Goal: Task Accomplishment & Management: Use online tool/utility

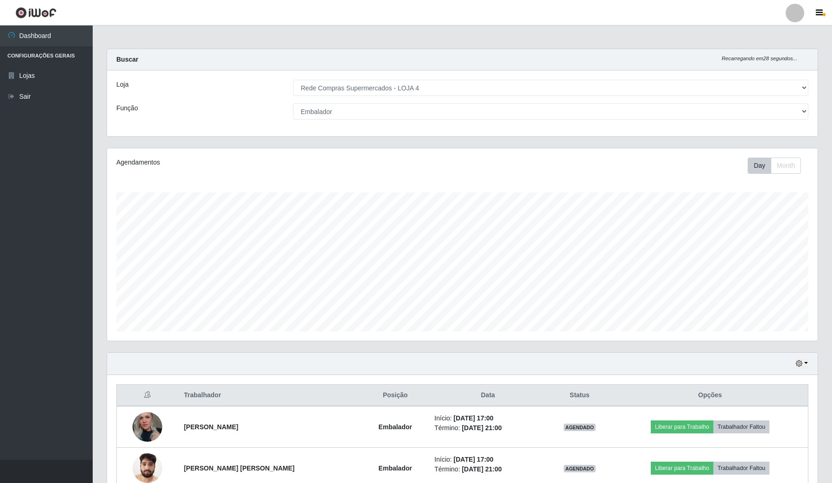
select select "159"
select select "1"
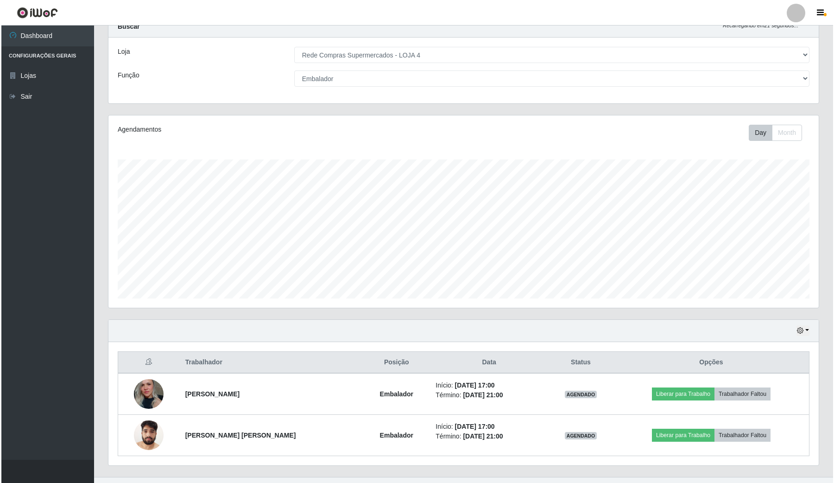
scroll to position [51, 0]
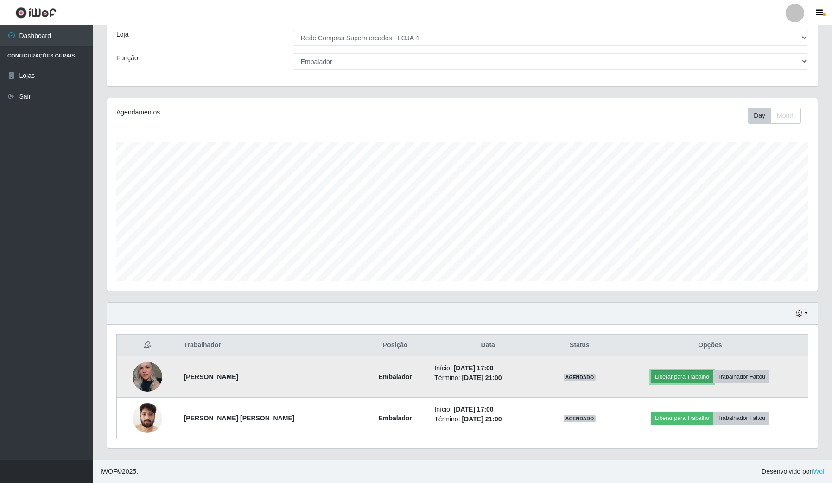
click at [675, 370] on button "Liberar para Trabalho" at bounding box center [682, 376] width 63 height 13
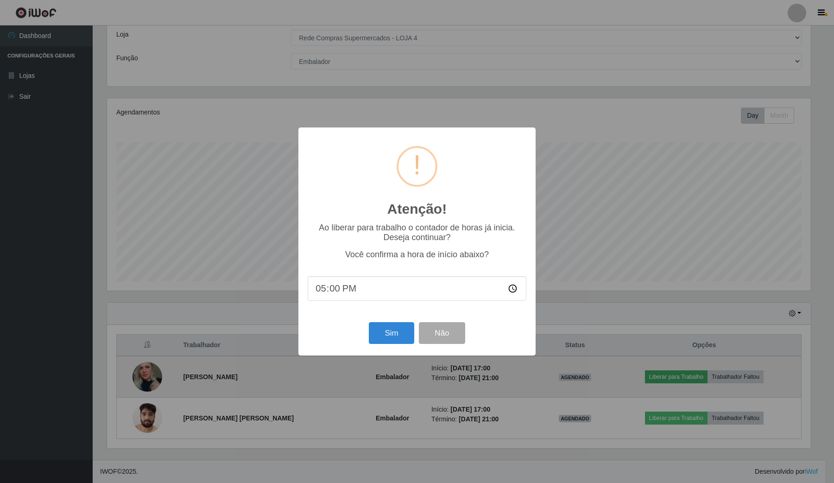
scroll to position [193, 704]
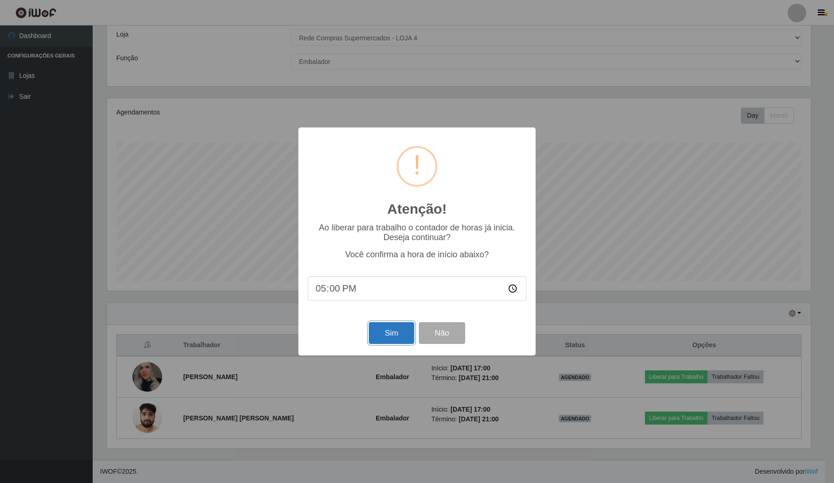
click at [391, 332] on button "Sim" at bounding box center [391, 333] width 45 height 22
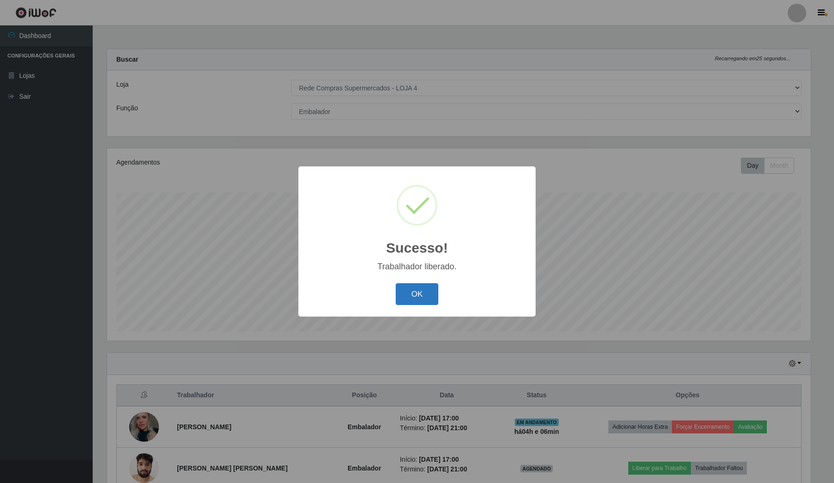
click at [425, 292] on button "OK" at bounding box center [417, 294] width 43 height 22
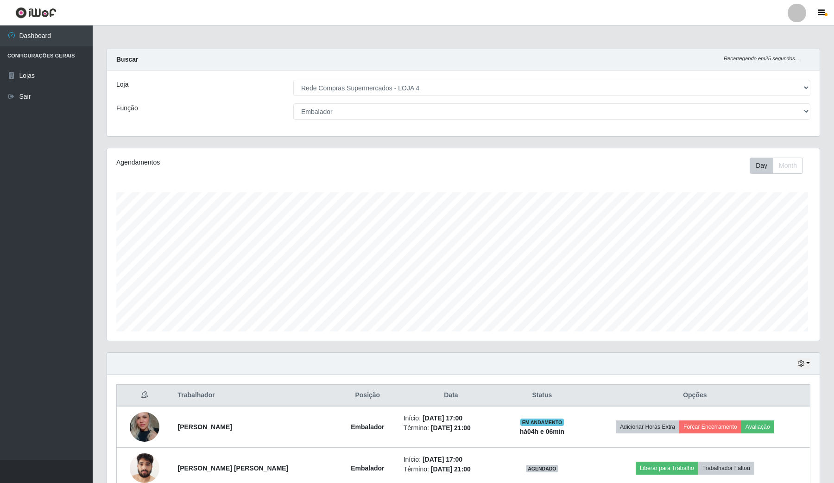
scroll to position [193, 710]
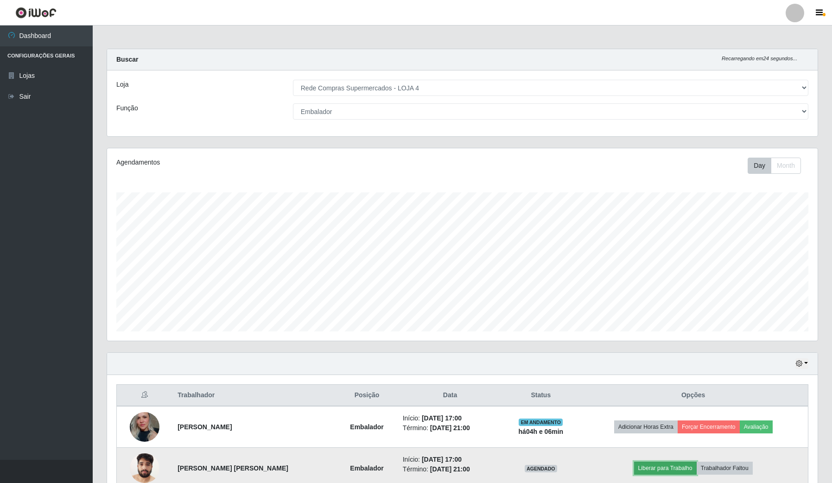
click at [660, 466] on button "Liberar para Trabalho" at bounding box center [665, 468] width 63 height 13
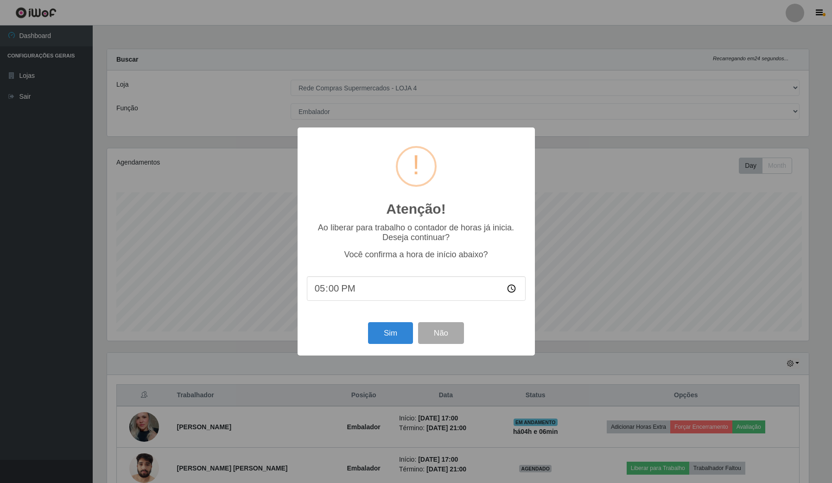
scroll to position [193, 704]
click at [387, 328] on button "Sim" at bounding box center [391, 333] width 45 height 22
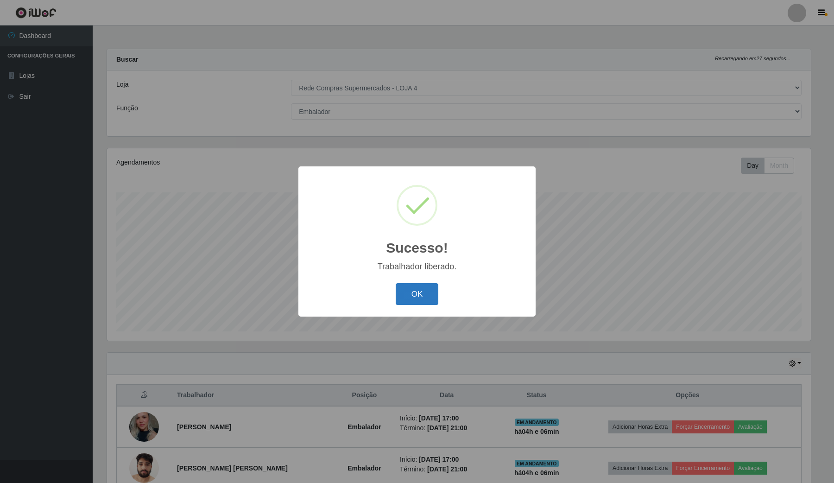
click at [415, 289] on button "OK" at bounding box center [417, 294] width 43 height 22
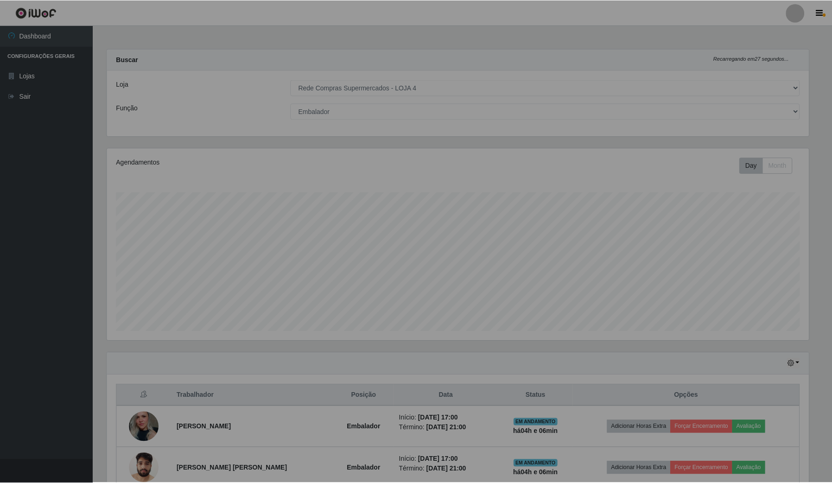
scroll to position [193, 710]
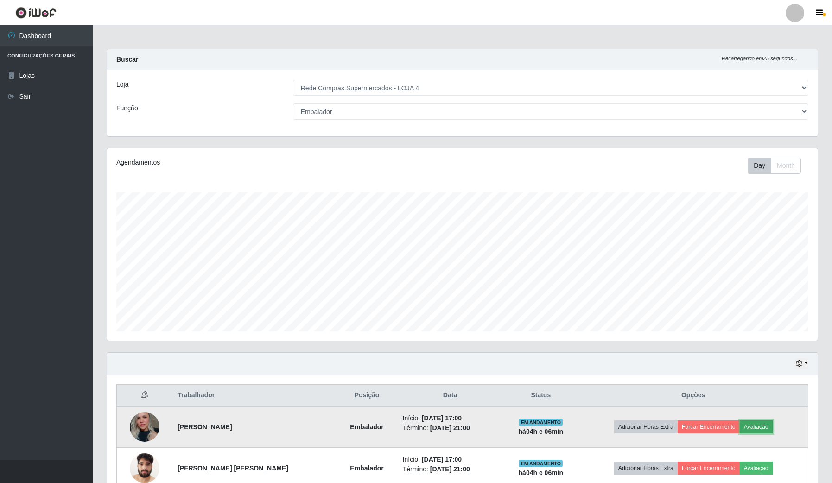
click at [763, 430] on button "Avaliação" at bounding box center [756, 426] width 33 height 13
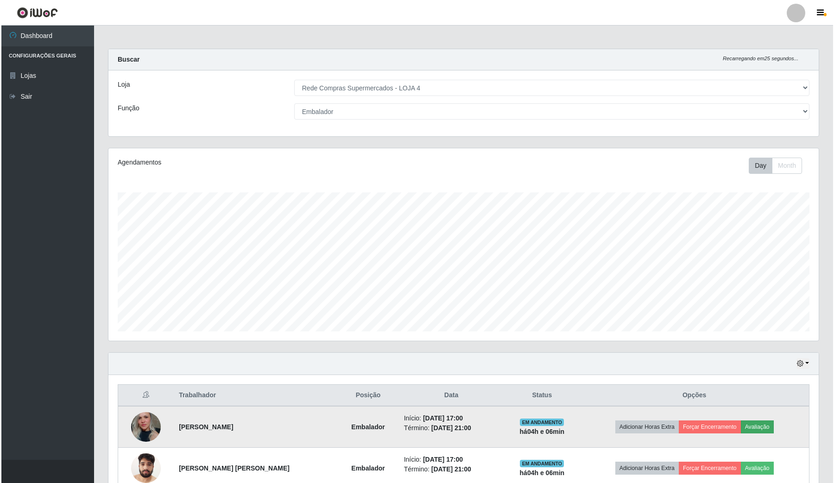
scroll to position [193, 704]
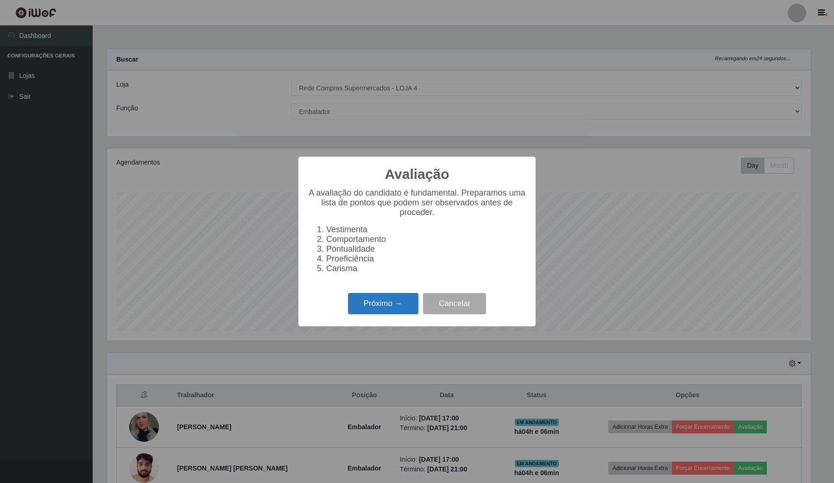
click at [383, 311] on button "Próximo →" at bounding box center [383, 304] width 70 height 22
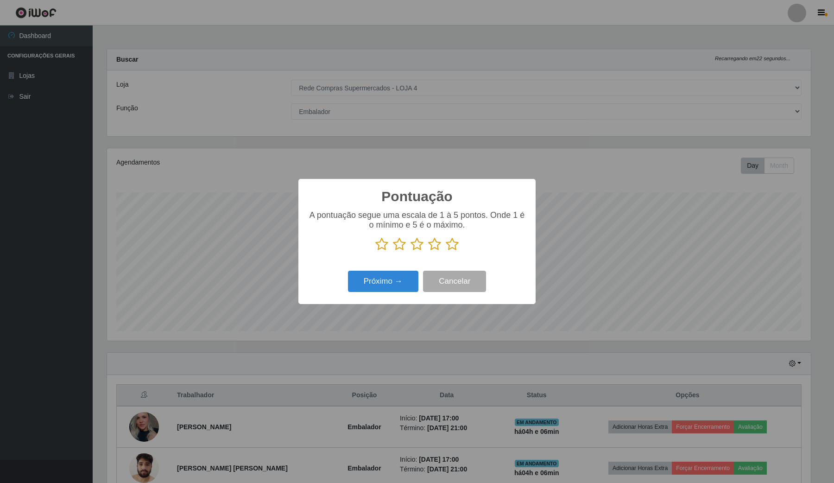
click at [457, 249] on icon at bounding box center [452, 244] width 13 height 14
click at [446, 251] on input "radio" at bounding box center [446, 251] width 0 height 0
click at [397, 284] on button "Próximo →" at bounding box center [383, 282] width 70 height 22
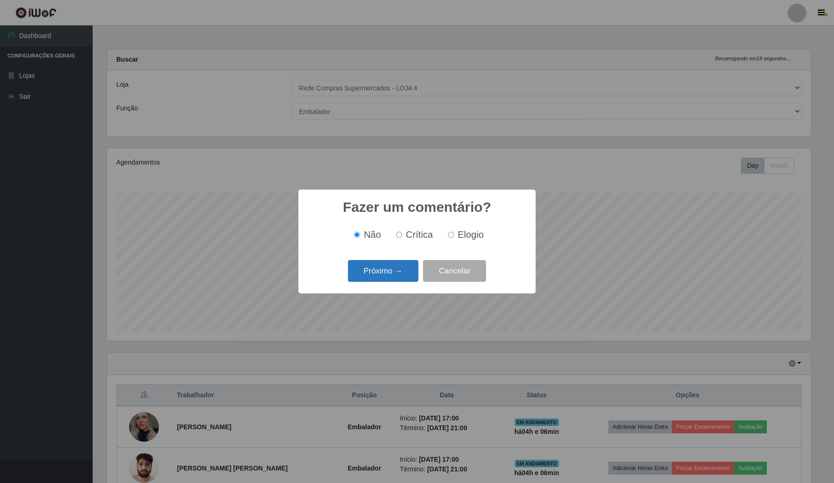
click at [403, 272] on button "Próximo →" at bounding box center [383, 271] width 70 height 22
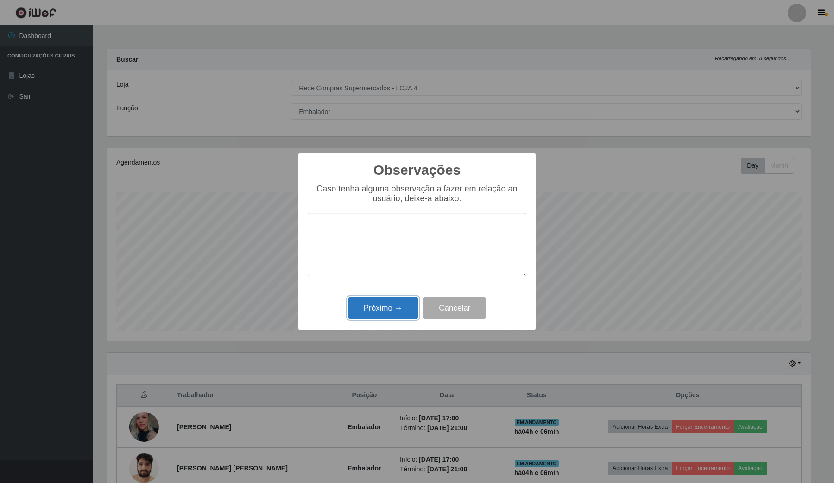
click at [390, 309] on button "Próximo →" at bounding box center [383, 308] width 70 height 22
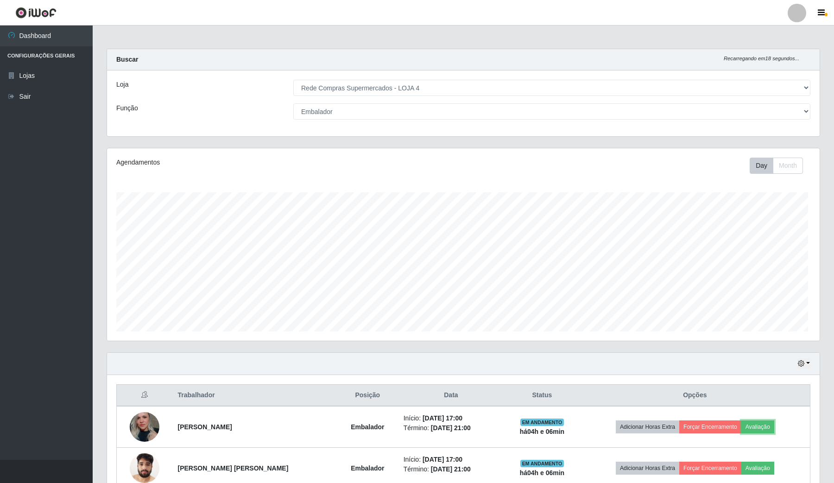
scroll to position [193, 710]
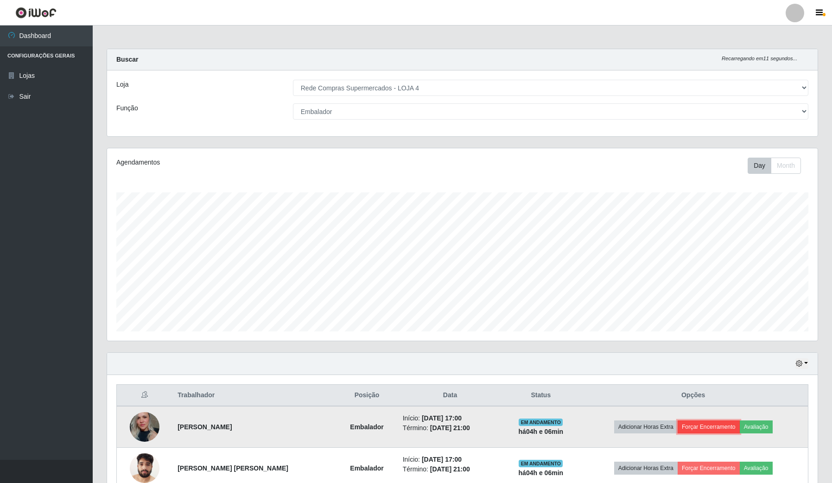
click at [710, 430] on button "Forçar Encerramento" at bounding box center [709, 426] width 62 height 13
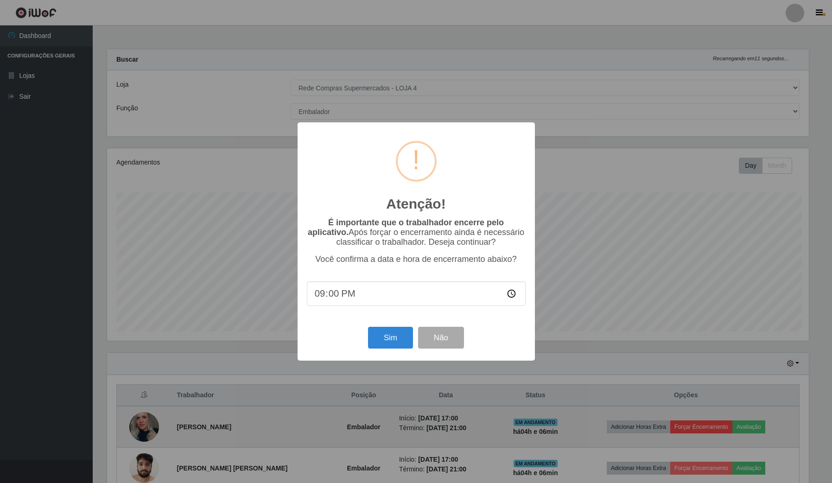
scroll to position [193, 704]
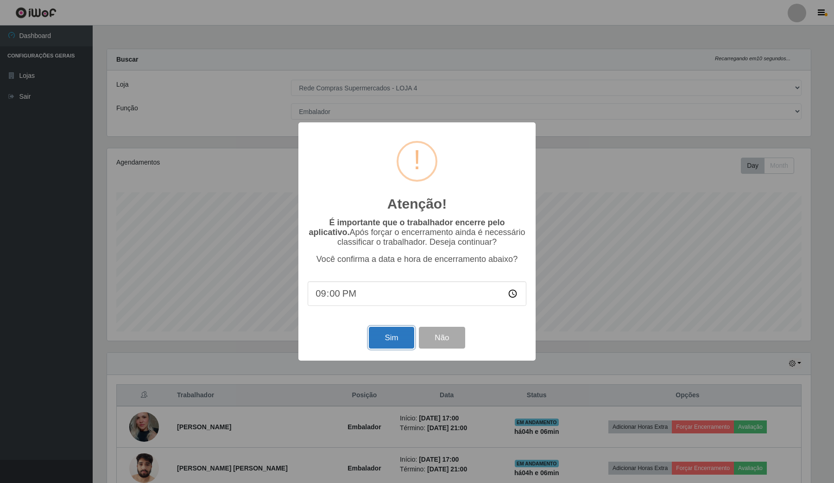
click at [392, 337] on button "Sim" at bounding box center [391, 338] width 45 height 22
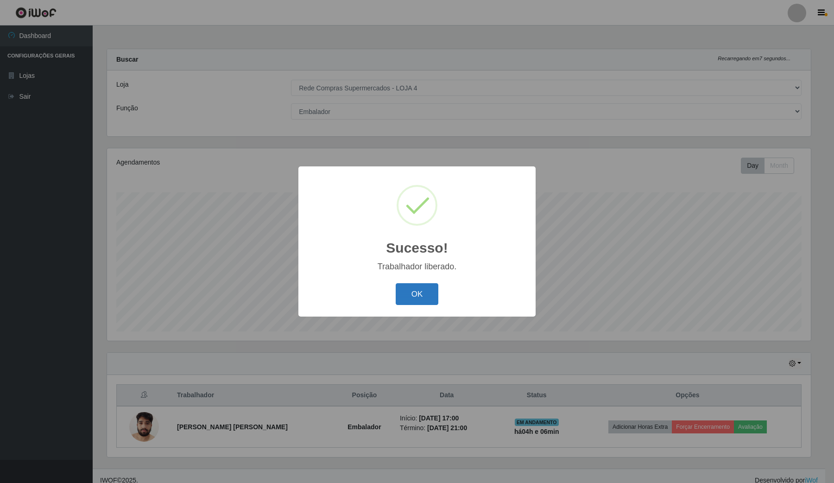
click at [418, 293] on button "OK" at bounding box center [417, 294] width 43 height 22
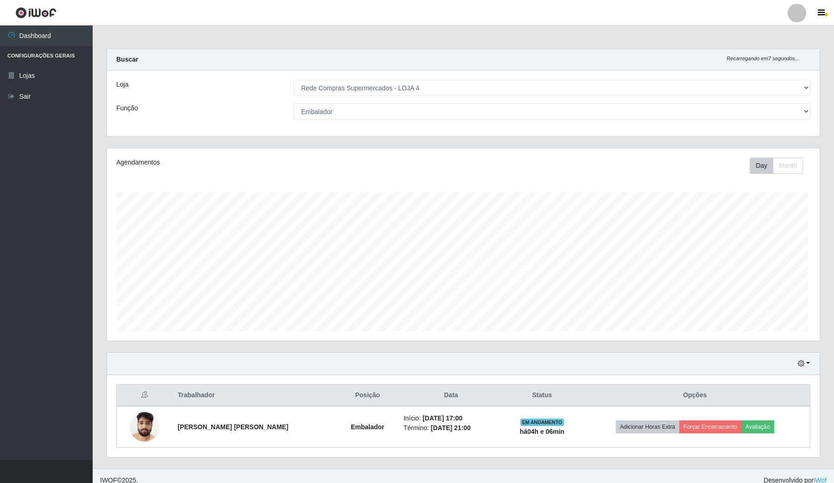
scroll to position [193, 710]
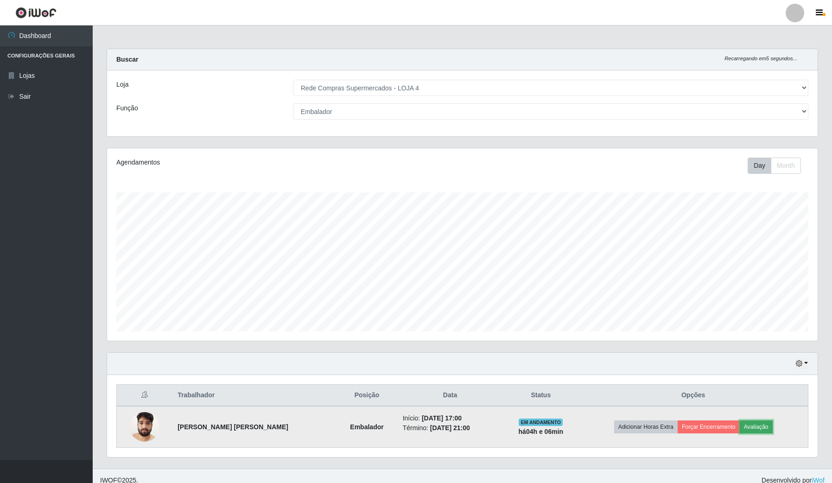
click at [745, 428] on button "Avaliação" at bounding box center [756, 426] width 33 height 13
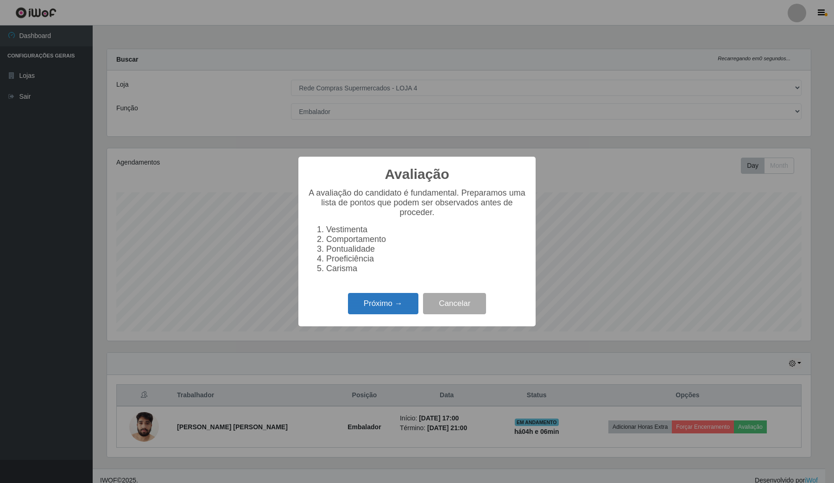
click at [379, 305] on button "Próximo →" at bounding box center [383, 304] width 70 height 22
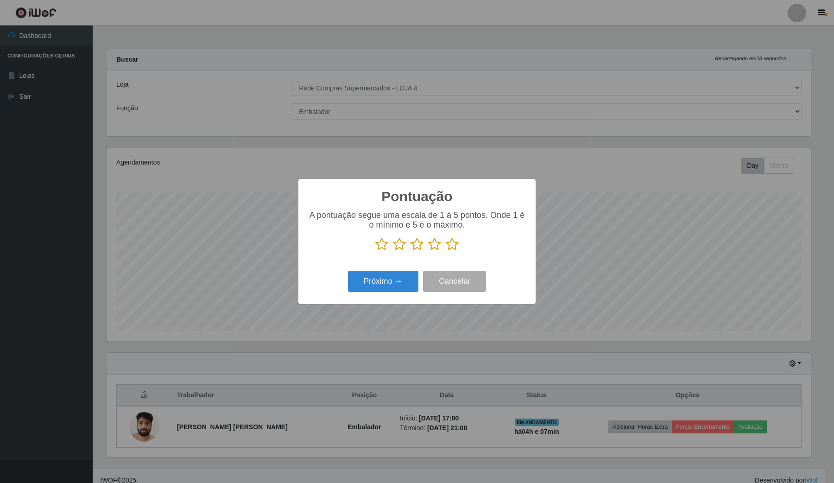
click at [451, 247] on icon at bounding box center [452, 244] width 13 height 14
click at [446, 251] on input "radio" at bounding box center [446, 251] width 0 height 0
click at [395, 281] on button "Próximo →" at bounding box center [383, 282] width 70 height 22
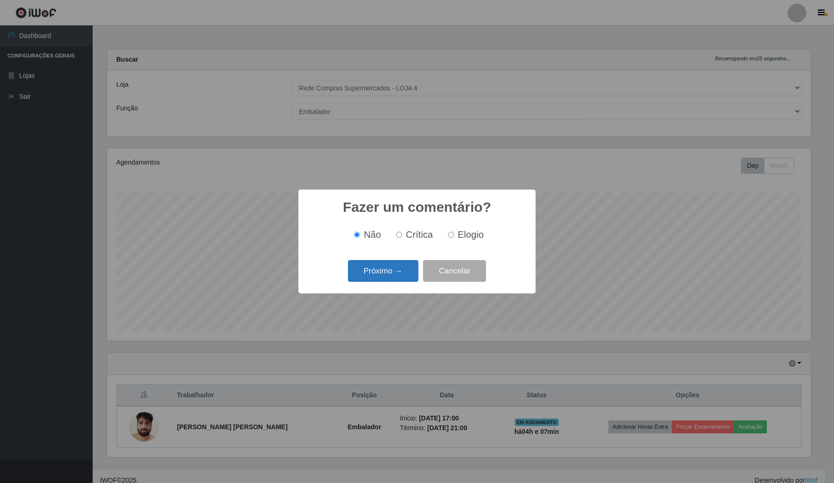
click at [403, 272] on button "Próximo →" at bounding box center [383, 271] width 70 height 22
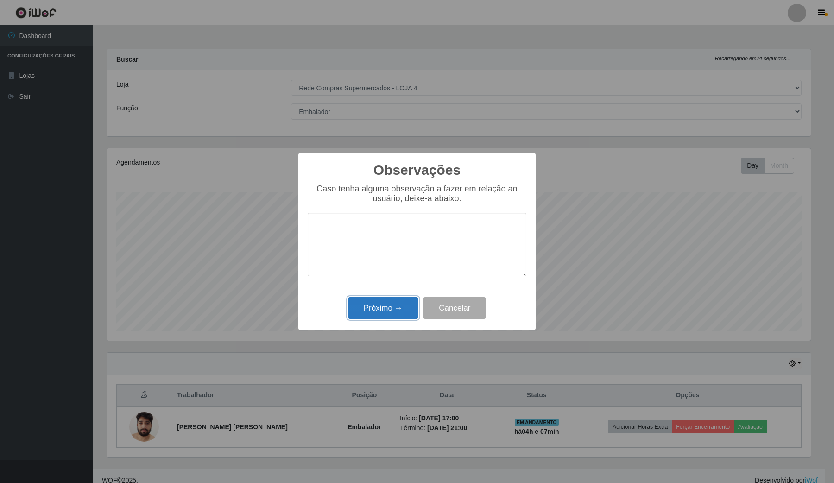
click at [401, 300] on button "Próximo →" at bounding box center [383, 308] width 70 height 22
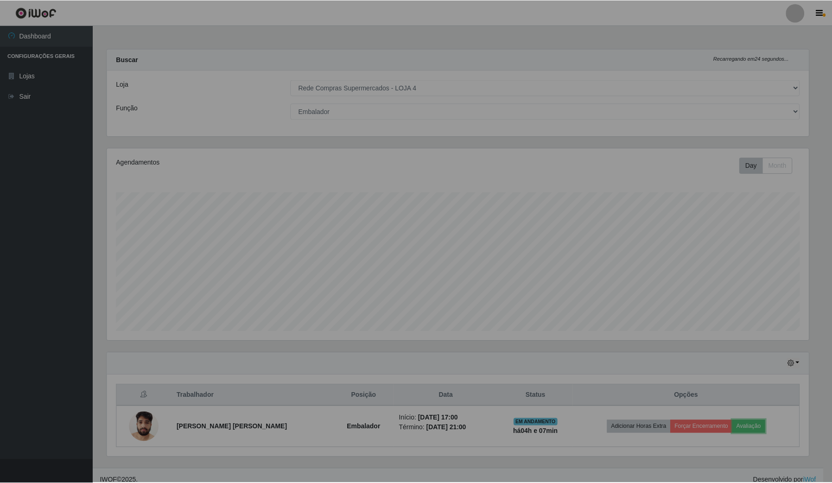
scroll to position [193, 710]
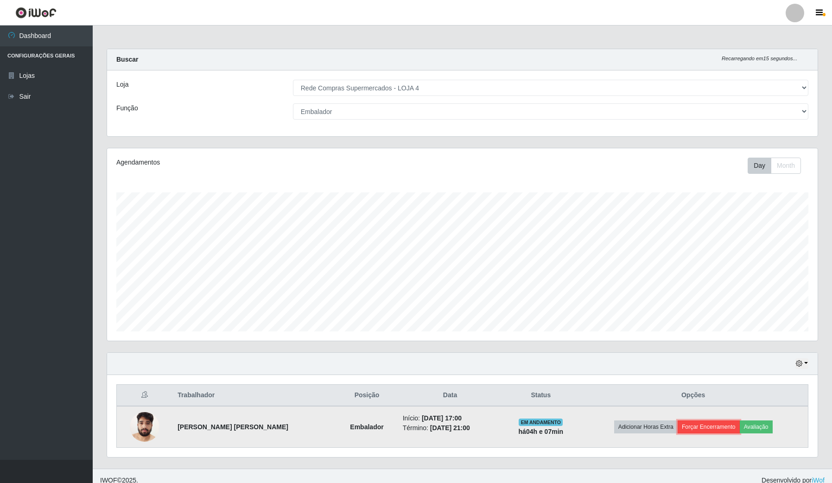
click at [712, 423] on button "Forçar Encerramento" at bounding box center [709, 426] width 62 height 13
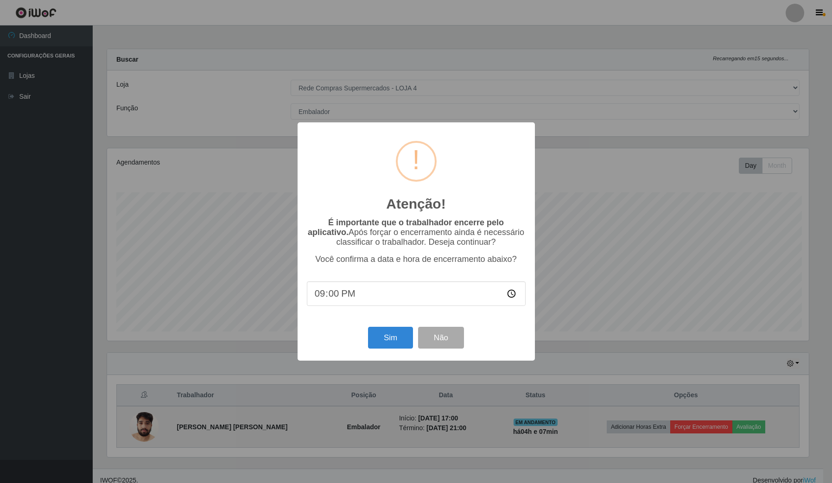
scroll to position [193, 704]
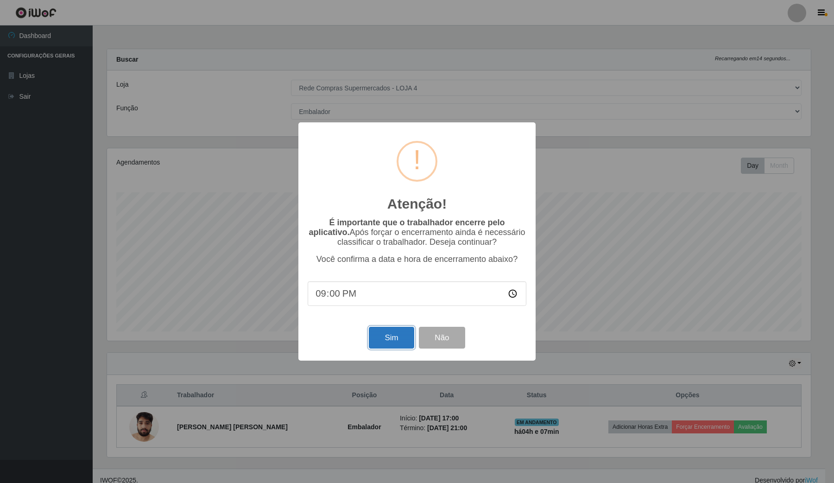
click at [401, 339] on button "Sim" at bounding box center [391, 338] width 45 height 22
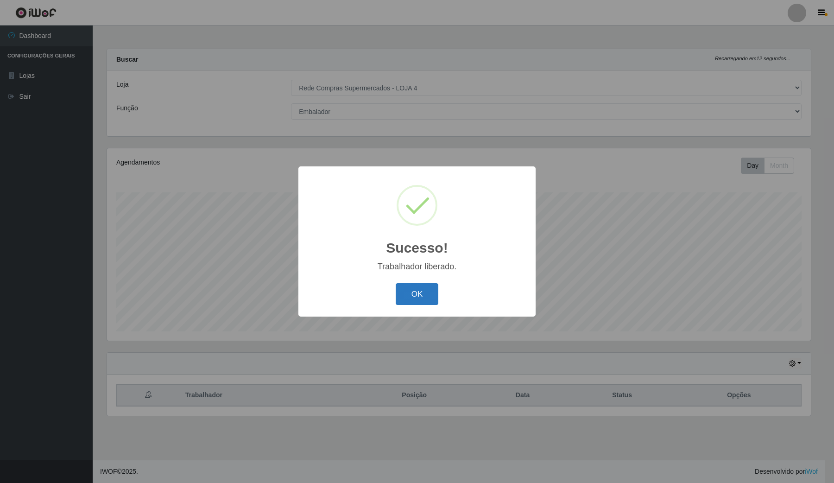
click at [415, 293] on button "OK" at bounding box center [417, 294] width 43 height 22
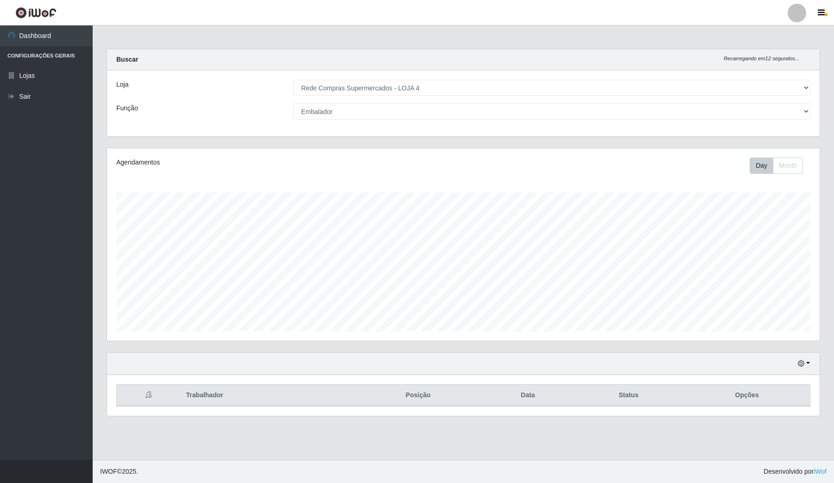
scroll to position [193, 712]
